Goal: Task Accomplishment & Management: Complete application form

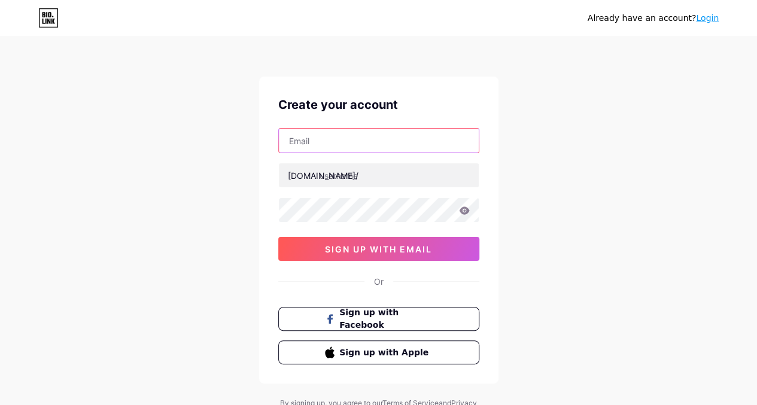
click at [331, 131] on input "text" at bounding box center [379, 141] width 200 height 24
type input "[PERSON_NAME][EMAIL_ADDRESS][DOMAIN_NAME]"
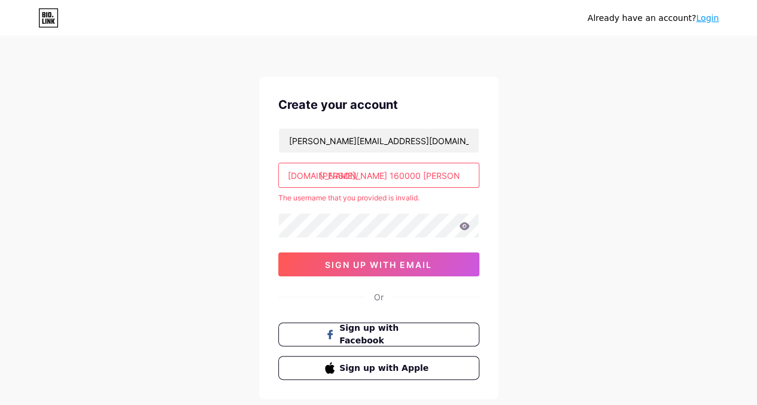
click at [228, 169] on div "Already have an account? Login Create your account ron@roncorbin.net bio.link/ …" at bounding box center [378, 236] width 757 height 473
click at [403, 180] on input "ron 160000 corbin" at bounding box center [379, 175] width 200 height 24
type input "r"
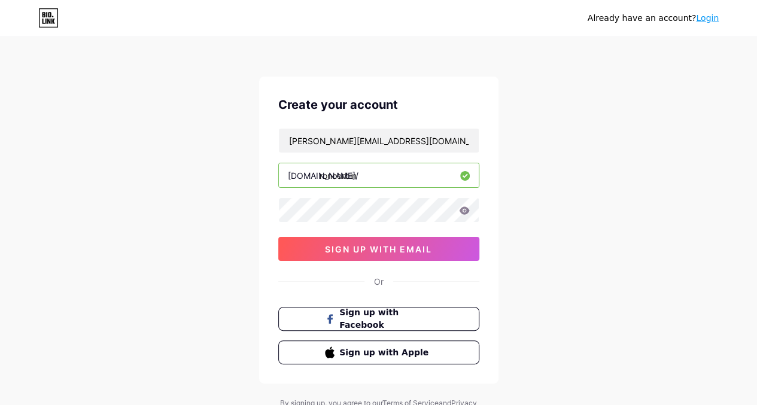
type input "roncorbin"
click at [462, 210] on icon at bounding box center [464, 210] width 10 height 8
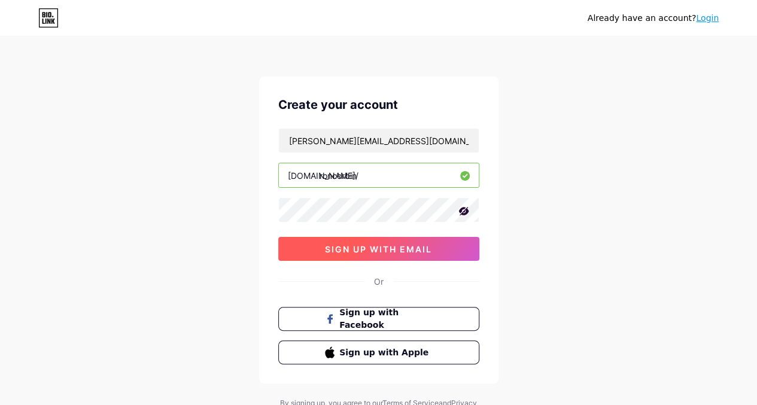
click at [388, 248] on span "sign up with email" at bounding box center [378, 249] width 107 height 10
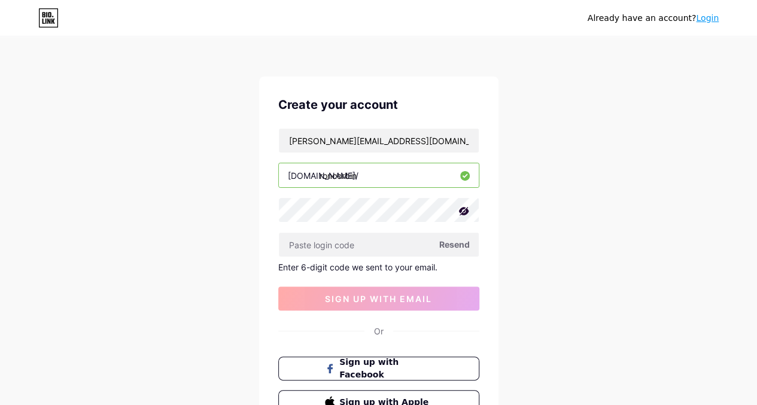
click at [452, 243] on span "Resend" at bounding box center [454, 244] width 30 height 13
click at [370, 365] on span "Sign up with Facebook" at bounding box center [385, 369] width 94 height 26
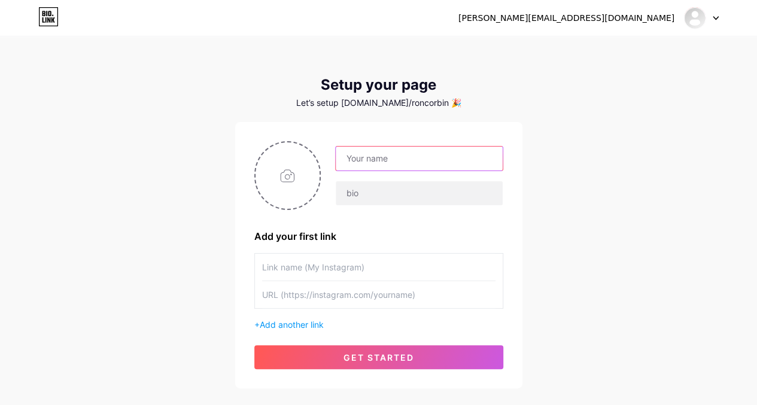
click at [366, 160] on input "text" at bounding box center [418, 159] width 166 height 24
type input "[PERSON_NAME]"
click at [288, 182] on input "file" at bounding box center [287, 175] width 65 height 66
type input "C:\fakepath\Head Shot.jpg"
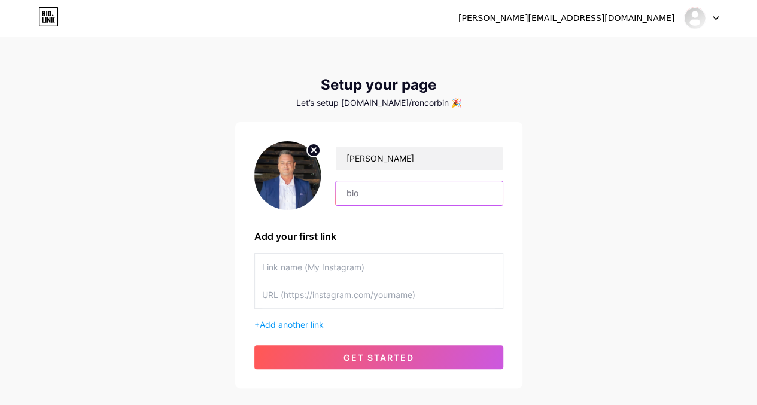
click at [356, 201] on input "text" at bounding box center [418, 193] width 166 height 24
click at [553, 193] on div "[PERSON_NAME][EMAIL_ADDRESS][DOMAIN_NAME] Dashboard Logout Setup your page Let’…" at bounding box center [378, 213] width 757 height 426
